Goal: Connect with others: Connect with others

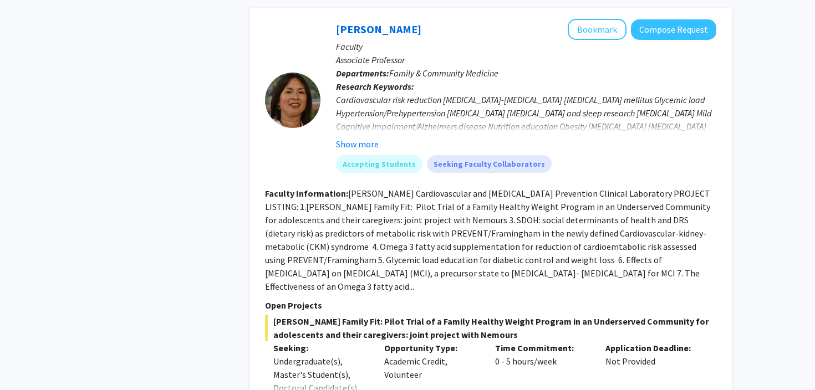
scroll to position [5661, 0]
click at [365, 136] on button "Show more" at bounding box center [357, 142] width 43 height 13
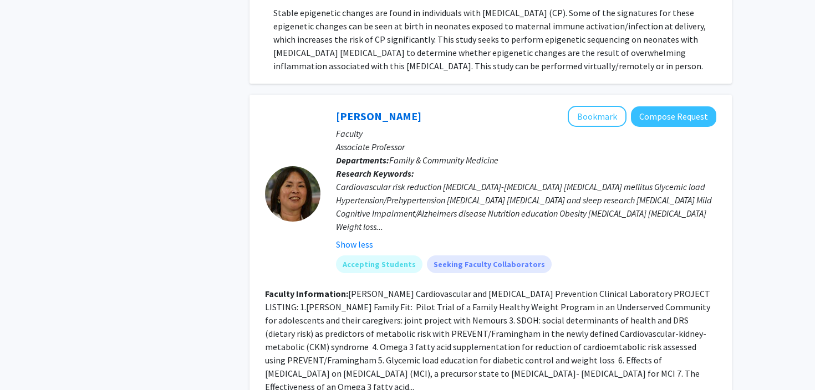
scroll to position [5570, 0]
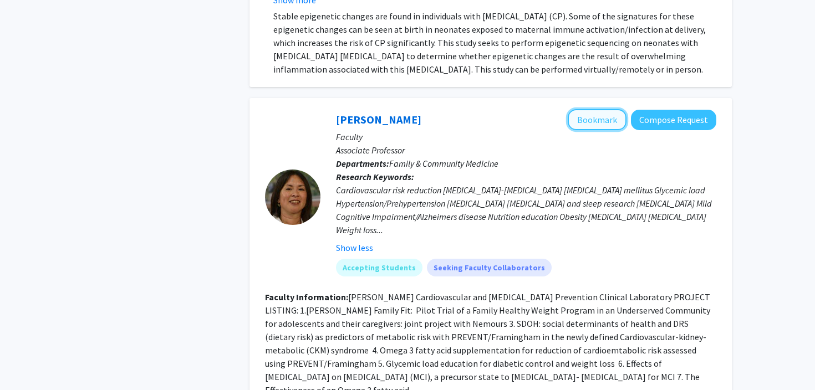
click at [588, 109] on button "Bookmark" at bounding box center [597, 119] width 59 height 21
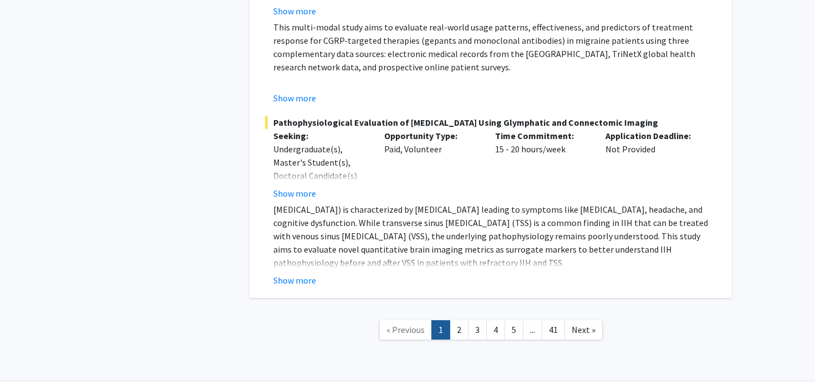
scroll to position [8231, 0]
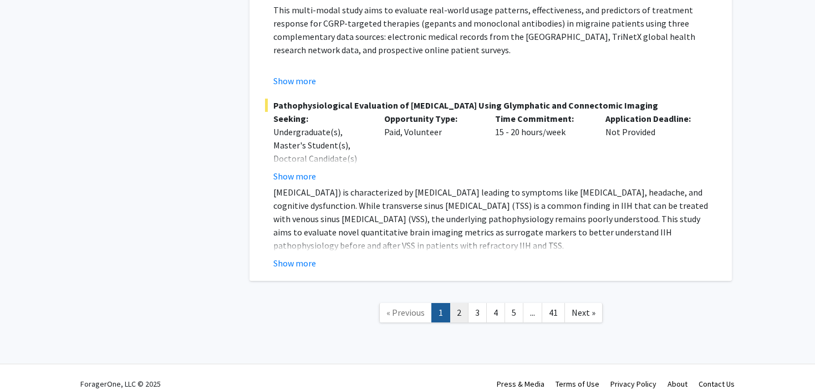
click at [465, 303] on link "2" at bounding box center [459, 312] width 19 height 19
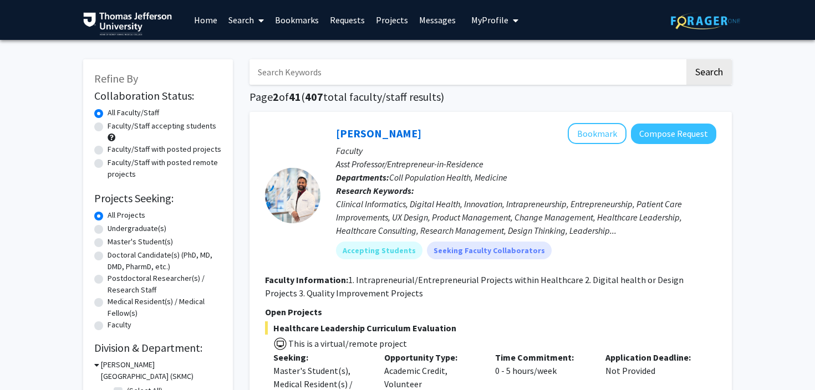
click at [308, 21] on link "Bookmarks" at bounding box center [297, 20] width 55 height 39
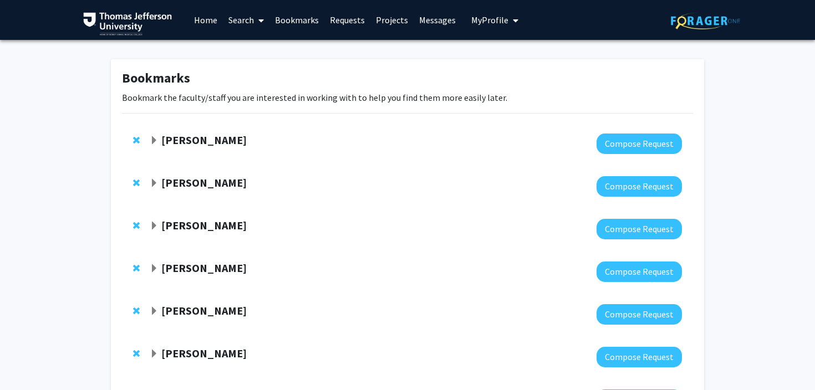
click at [184, 139] on strong "[PERSON_NAME]" at bounding box center [203, 140] width 85 height 14
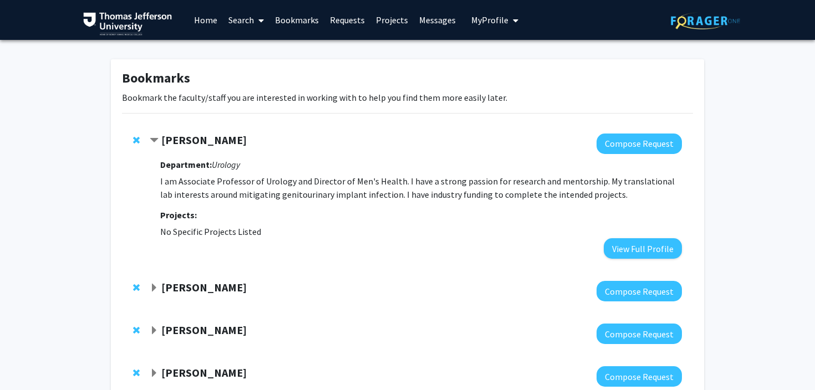
click at [200, 140] on strong "[PERSON_NAME]" at bounding box center [203, 140] width 85 height 14
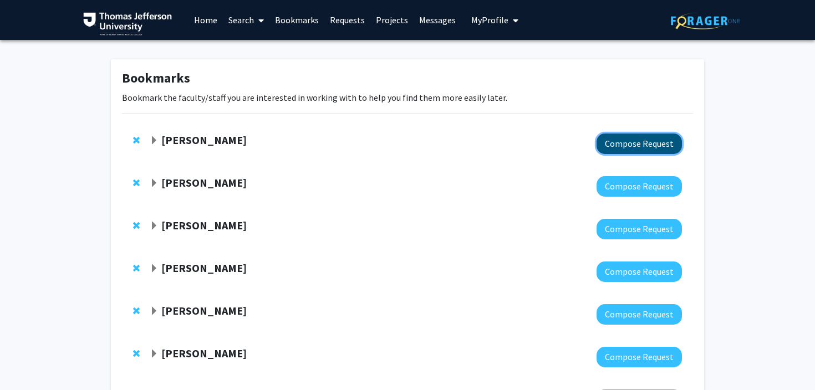
click at [635, 139] on button "Compose Request" at bounding box center [639, 144] width 85 height 21
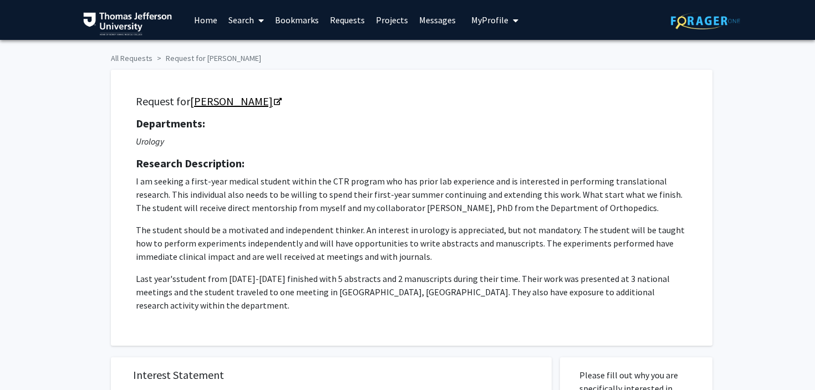
click at [228, 102] on link "[PERSON_NAME]" at bounding box center [235, 101] width 90 height 14
click at [472, 23] on span "My Profile" at bounding box center [489, 19] width 37 height 11
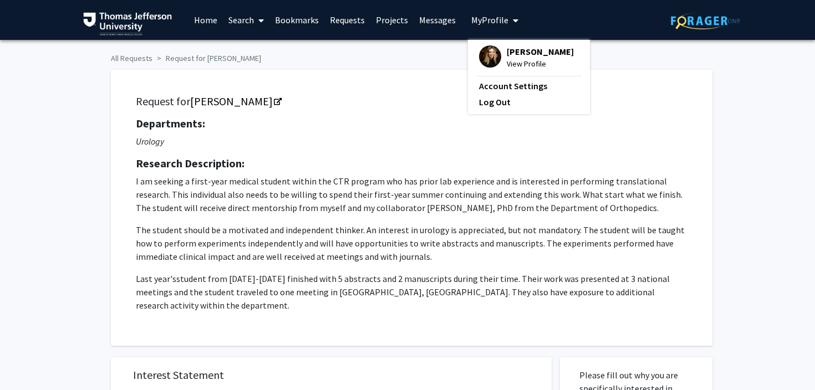
click at [481, 48] on img at bounding box center [490, 56] width 22 height 22
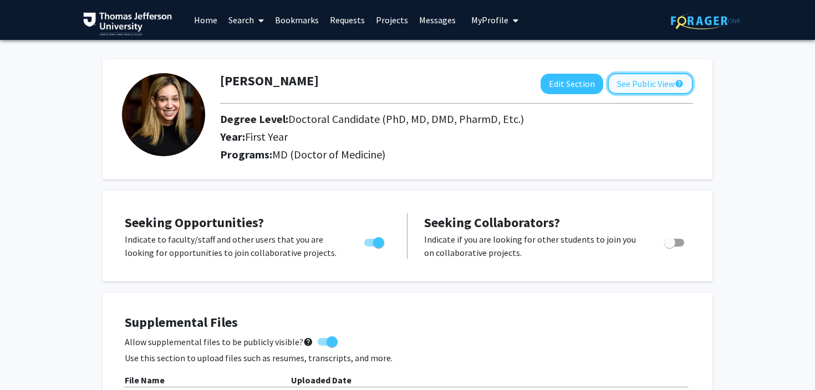
click at [637, 79] on button "See Public View help" at bounding box center [650, 83] width 85 height 21
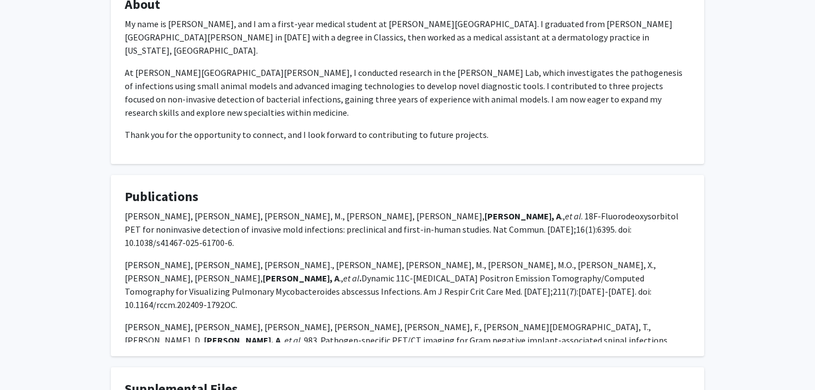
scroll to position [307, 0]
